Goal: Task Accomplishment & Management: Complete application form

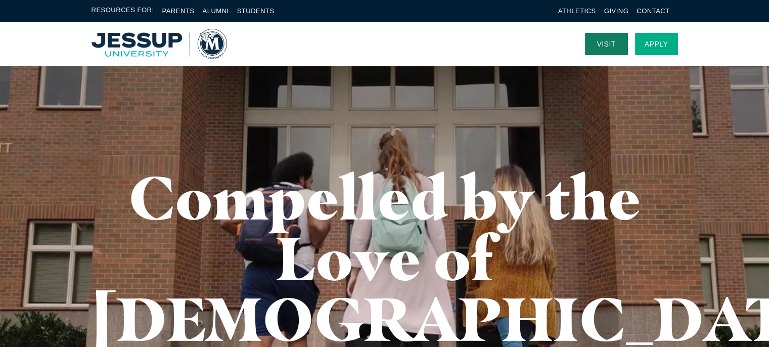
click at [661, 43] on link "Apply" at bounding box center [656, 44] width 43 height 22
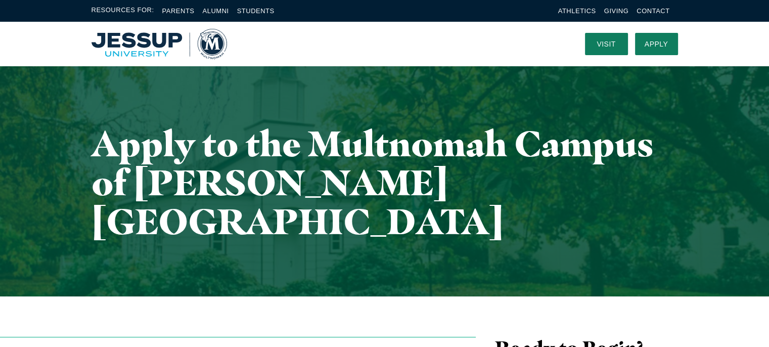
click at [661, 43] on link "Apply" at bounding box center [656, 44] width 43 height 22
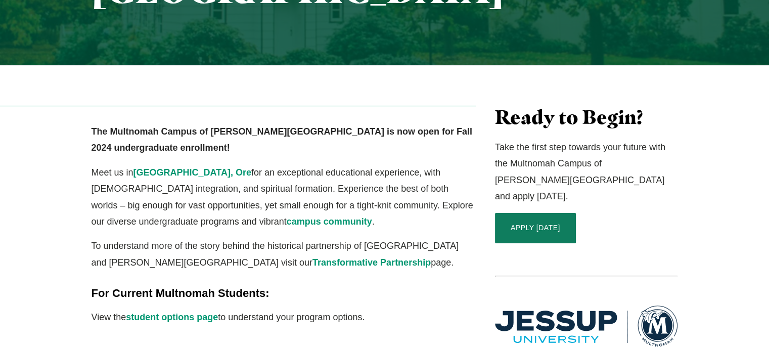
scroll to position [236, 0]
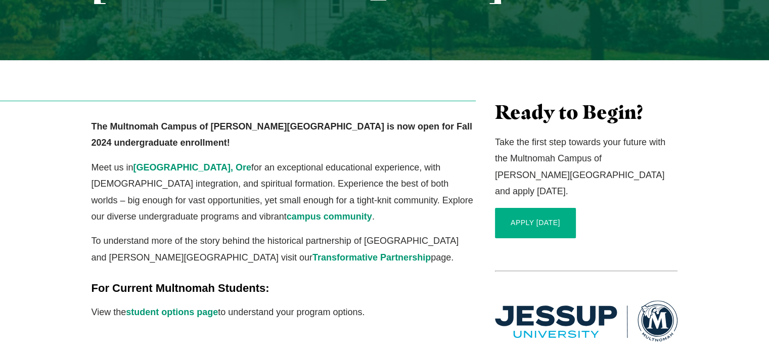
click at [521, 208] on link "APPLY [DATE]" at bounding box center [535, 223] width 81 height 30
